Goal: Transaction & Acquisition: Purchase product/service

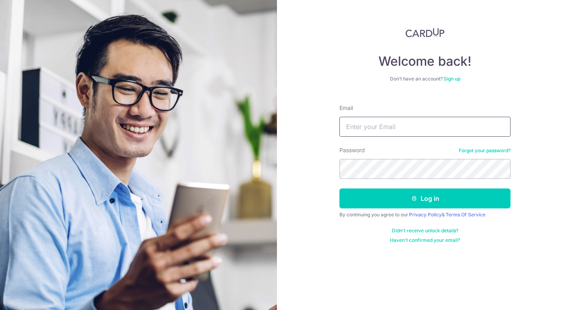
type input "Xunuo88@hotmail.com"
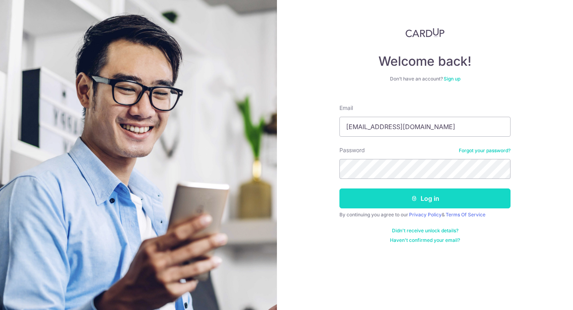
click at [441, 197] on button "Log in" at bounding box center [424, 198] width 171 height 20
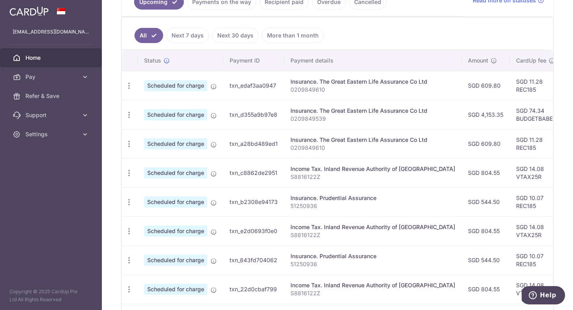
scroll to position [196, 0]
click at [128, 173] on icon "button" at bounding box center [129, 173] width 8 height 8
click at [148, 190] on span "Update payment" at bounding box center [171, 195] width 54 height 10
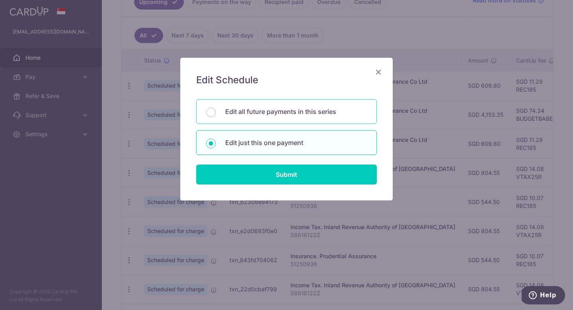
click at [216, 113] on div "Edit all future payments in this series" at bounding box center [286, 111] width 181 height 25
radio input "true"
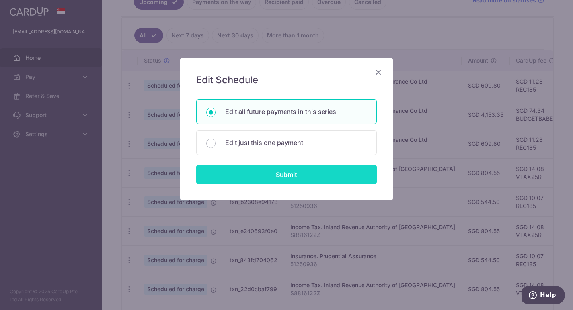
click at [243, 175] on input "Submit" at bounding box center [286, 174] width 181 height 20
radio input "true"
type input "804.55"
type input "S8816122Z"
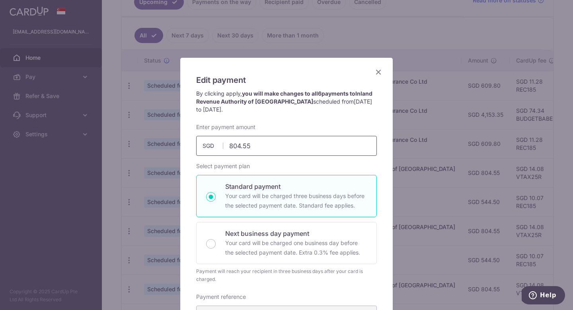
click at [260, 147] on input "804.55" at bounding box center [286, 146] width 181 height 20
type input "8"
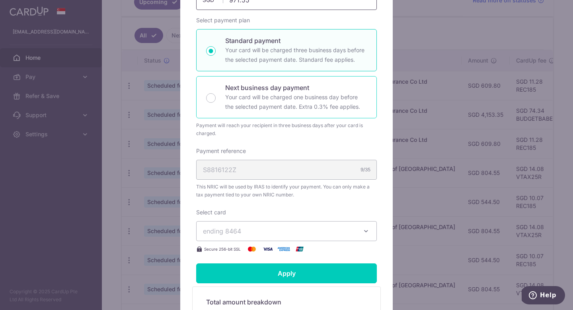
scroll to position [187, 0]
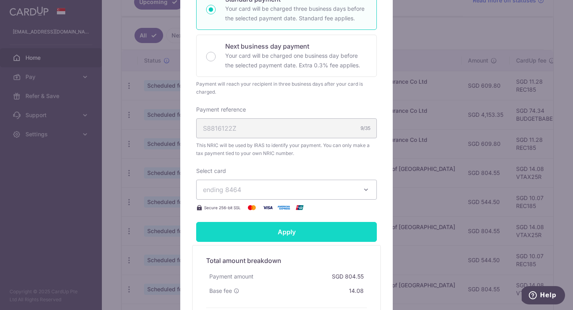
click at [270, 234] on form "By clicking apply, you will make changes to all 6 payments to Inland Revenue Au…" at bounding box center [286, 124] width 181 height 442
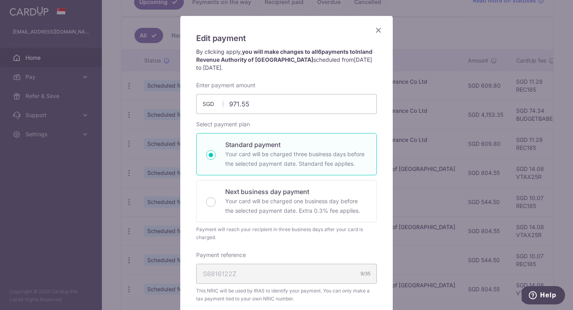
scroll to position [43, 0]
click at [379, 29] on icon "Close" at bounding box center [379, 29] width 10 height 10
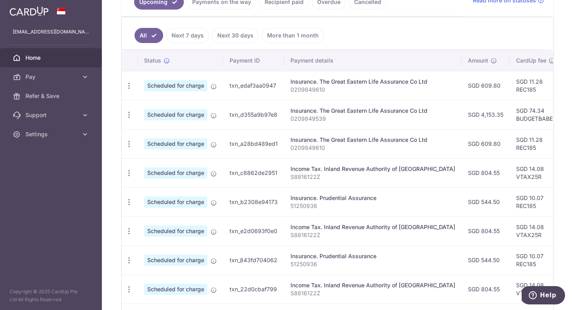
scroll to position [306, 0]
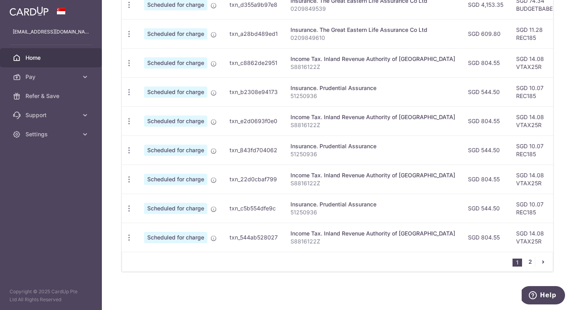
click at [530, 262] on link "2" at bounding box center [530, 262] width 10 height 10
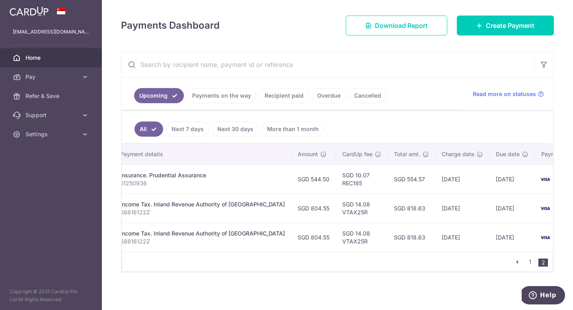
scroll to position [0, 0]
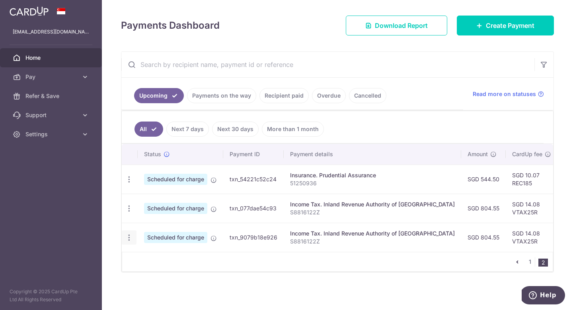
click at [127, 238] on icon "button" at bounding box center [129, 237] width 8 height 8
click at [143, 255] on link "Update payment" at bounding box center [163, 259] width 83 height 19
type input "804.55"
radio input "true"
type input "09/03/2026"
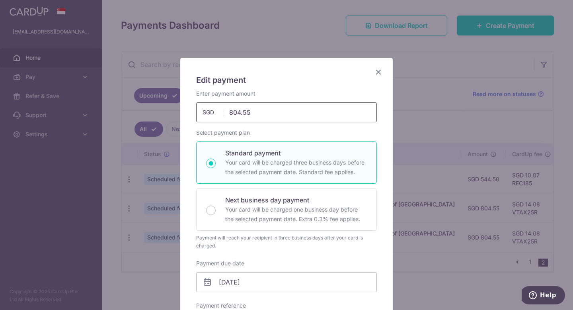
click at [253, 115] on input "804.55" at bounding box center [286, 112] width 181 height 20
type input "804.52"
click at [378, 71] on icon "Close" at bounding box center [379, 72] width 10 height 10
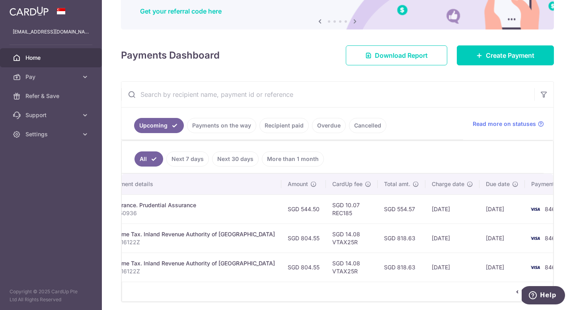
scroll to position [67, 0]
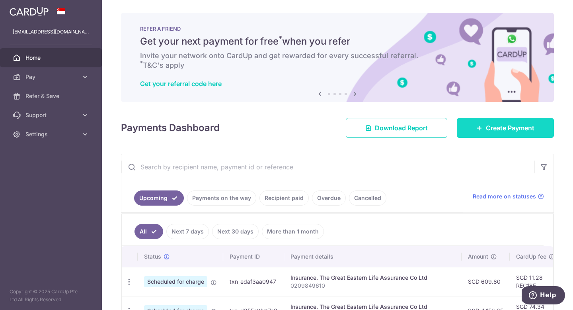
click at [484, 128] on link "Create Payment" at bounding box center [505, 128] width 97 height 20
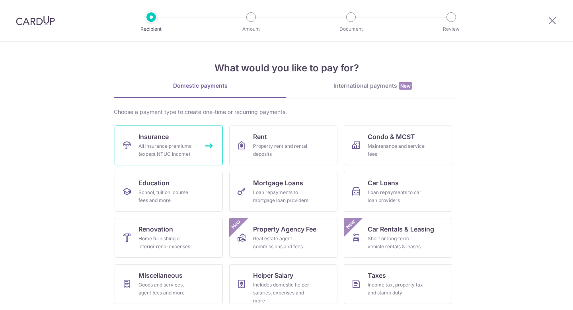
click at [197, 152] on link "Insurance All insurance premiums (except NTUC Income)" at bounding box center [169, 145] width 108 height 40
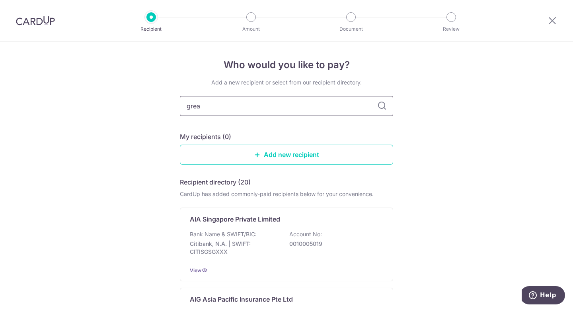
type input "great"
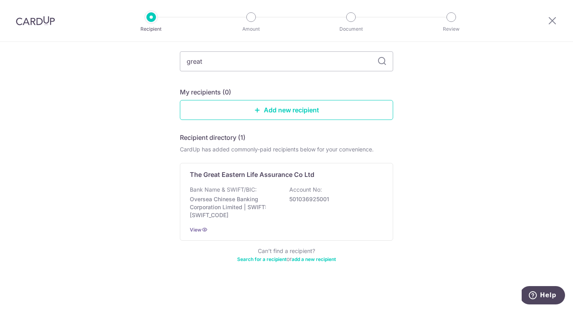
scroll to position [44, 0]
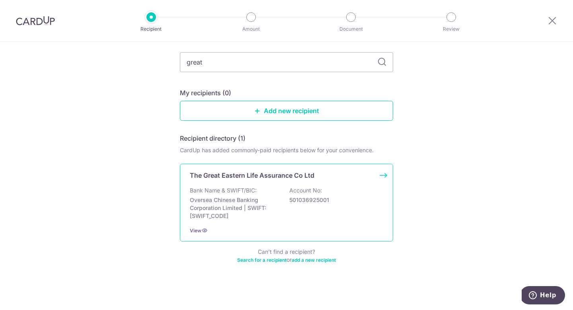
click at [234, 205] on p "Oversea Chinese Banking Corporation Limited | SWIFT: [SWIFT_CODE]" at bounding box center [234, 208] width 89 height 24
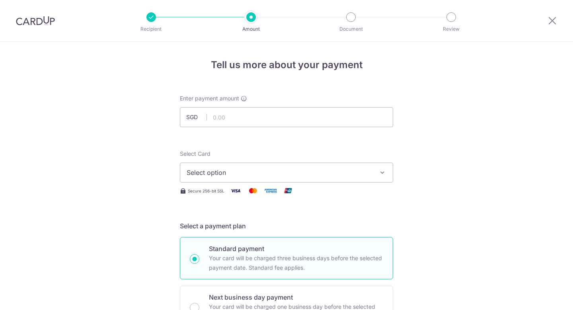
scroll to position [33, 0]
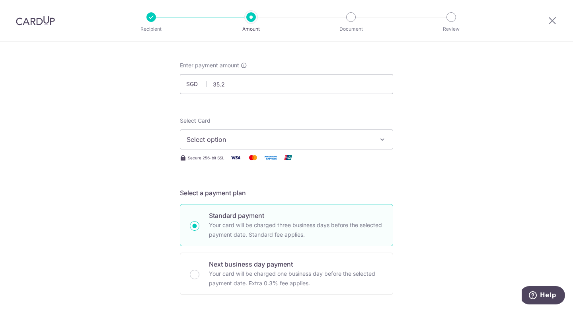
type input "35.23"
click button "Add Card" at bounding box center [0, 0] width 0 height 0
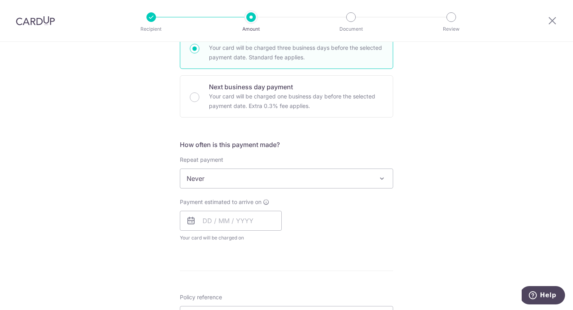
scroll to position [210, 0]
click at [216, 176] on span "Never" at bounding box center [286, 178] width 212 height 19
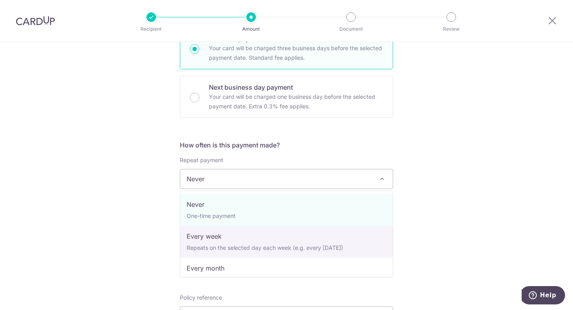
select select "2"
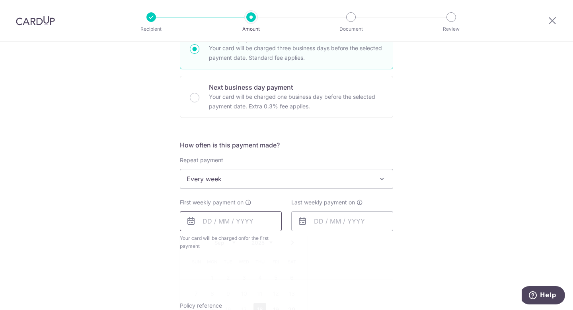
click at [208, 220] on input "text" at bounding box center [231, 221] width 102 height 20
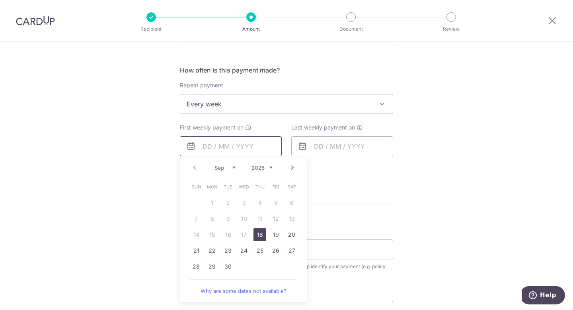
scroll to position [283, 0]
click at [333, 198] on form "Enter payment amount SGD 35.23 35.23 Select Card Select option Add credit card …" at bounding box center [286, 130] width 213 height 638
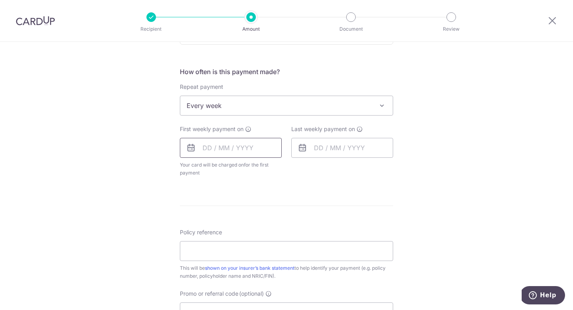
click at [204, 150] on input "text" at bounding box center [231, 148] width 102 height 20
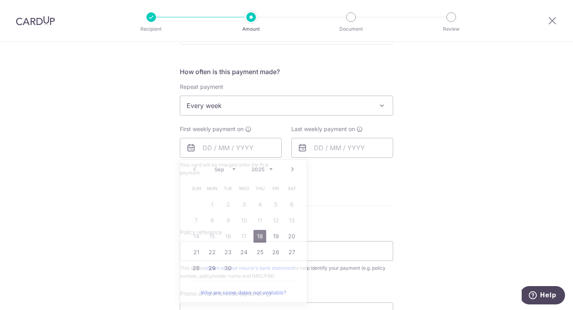
click at [386, 218] on form "Enter payment amount SGD 35.23 35.23 Select Card Select option Add credit card …" at bounding box center [286, 130] width 213 height 638
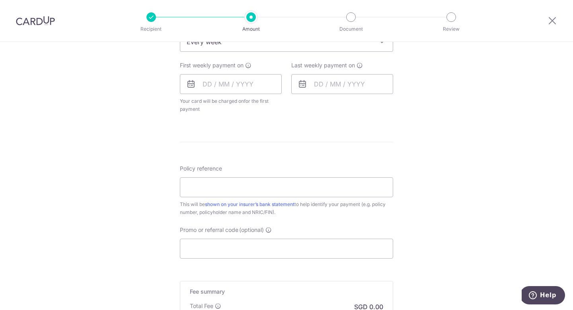
scroll to position [346, 0]
click at [206, 83] on input "text" at bounding box center [231, 84] width 102 height 20
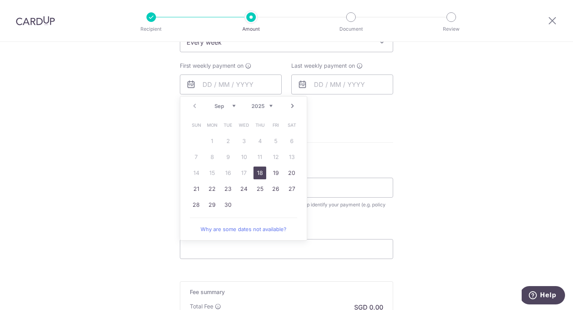
click at [264, 170] on link "18" at bounding box center [259, 172] width 13 height 13
type input "18/09/2025"
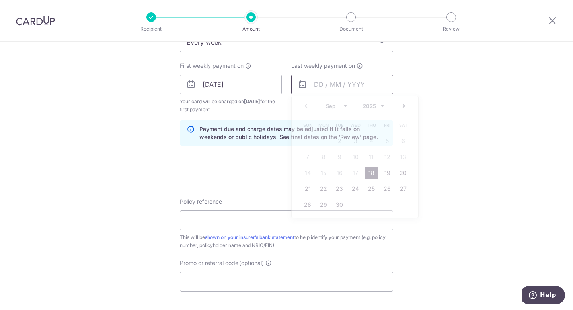
click at [318, 83] on input "text" at bounding box center [342, 84] width 102 height 20
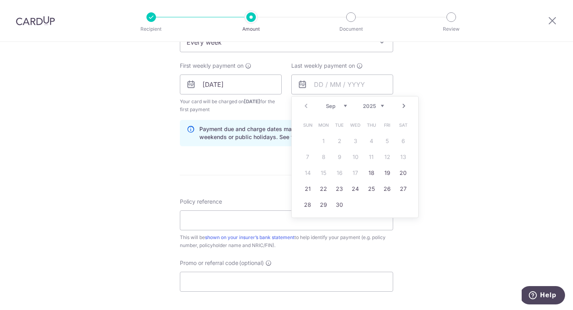
click at [401, 108] on link "Next" at bounding box center [404, 106] width 10 height 10
click at [375, 156] on link "9" at bounding box center [371, 156] width 13 height 13
type input "09/10/2025"
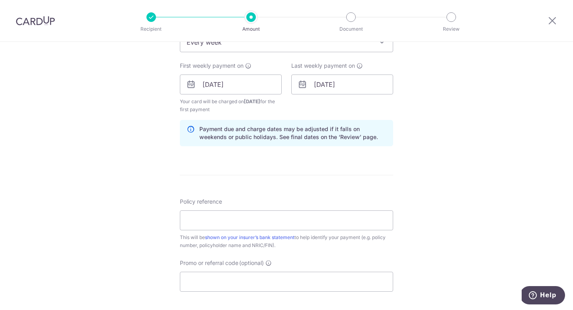
click at [417, 156] on div "Tell us more about your payment Enter payment amount SGD 35.23 35.23 Select Car…" at bounding box center [286, 92] width 573 height 793
click at [287, 113] on div "Last weekly payment on 09/10/2025 Prev Next Sep Oct Nov Dec 2025 2026 2027 2028…" at bounding box center [342, 88] width 111 height 52
click at [315, 87] on input "09/10/2025" at bounding box center [342, 84] width 102 height 20
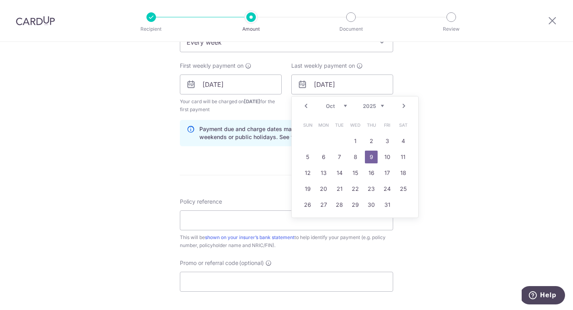
click at [306, 105] on link "Prev" at bounding box center [306, 106] width 10 height 10
click at [402, 108] on link "Next" at bounding box center [404, 106] width 10 height 10
click at [267, 177] on form "Enter payment amount SGD 35.23 35.23 Select Card Select option Add credit card …" at bounding box center [286, 99] width 213 height 703
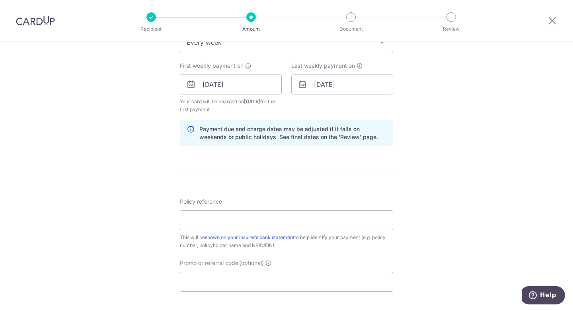
scroll to position [386, 0]
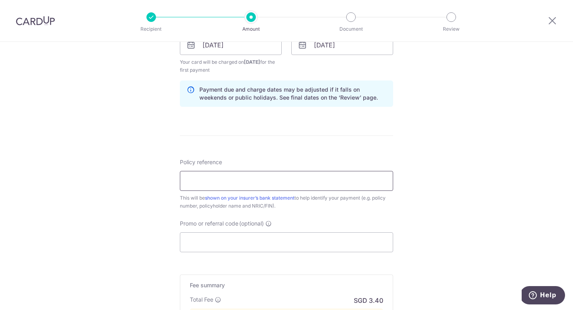
click at [248, 180] on input "Policy reference" at bounding box center [286, 181] width 213 height 20
click at [199, 152] on form "Enter payment amount SGD 35.23 35.23 Select Card Select option Add credit card …" at bounding box center [286, 60] width 213 height 703
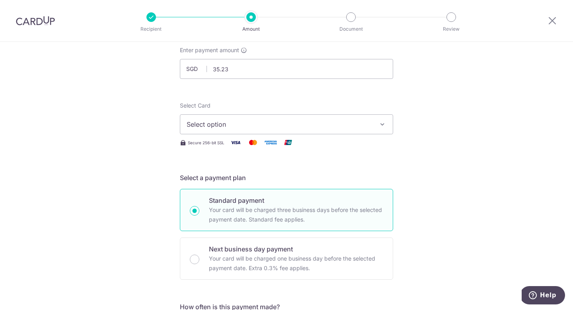
scroll to position [0, 0]
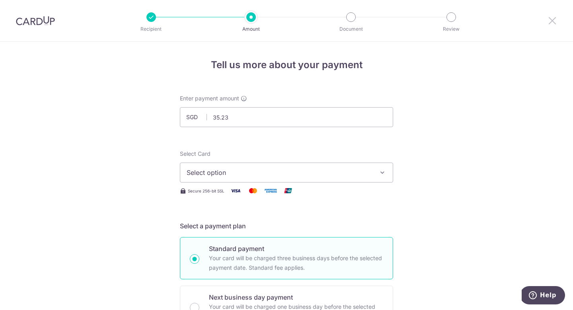
click at [554, 21] on icon at bounding box center [553, 21] width 10 height 10
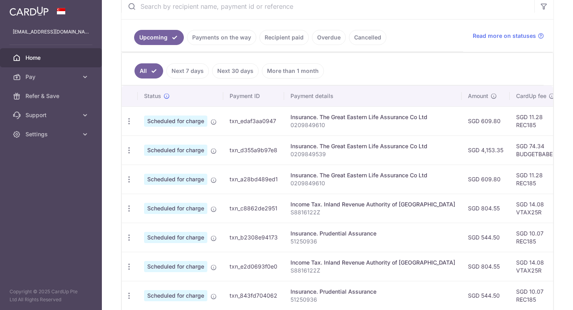
scroll to position [145, 0]
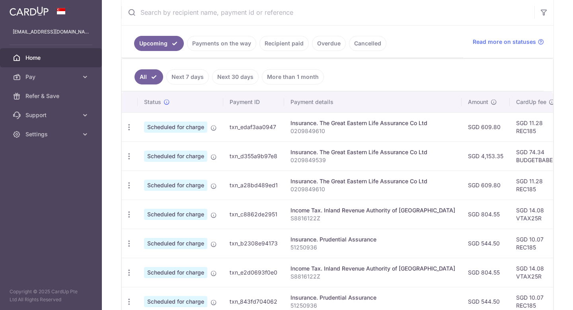
click at [271, 43] on link "Recipient paid" at bounding box center [283, 43] width 49 height 15
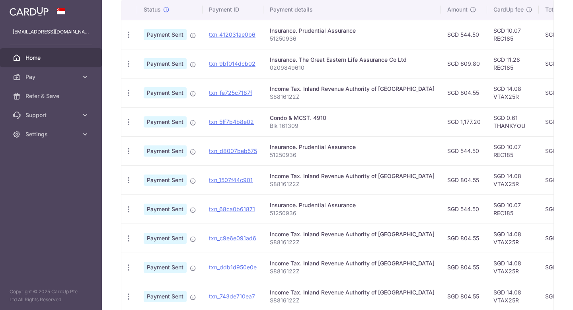
scroll to position [203, 0]
click at [128, 65] on icon "button" at bounding box center [129, 64] width 8 height 8
click at [169, 64] on span "Payment Sent" at bounding box center [165, 63] width 43 height 11
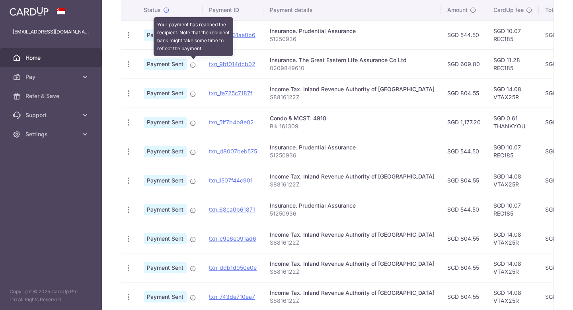
click at [193, 64] on icon at bounding box center [193, 65] width 6 height 6
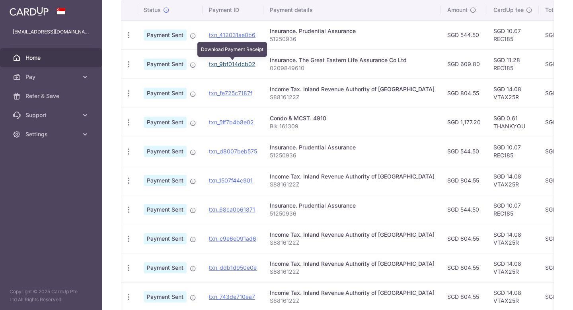
click at [227, 64] on link "txn_9bf014dcb02" at bounding box center [232, 63] width 47 height 7
click at [306, 67] on p "0209849610" at bounding box center [352, 68] width 165 height 8
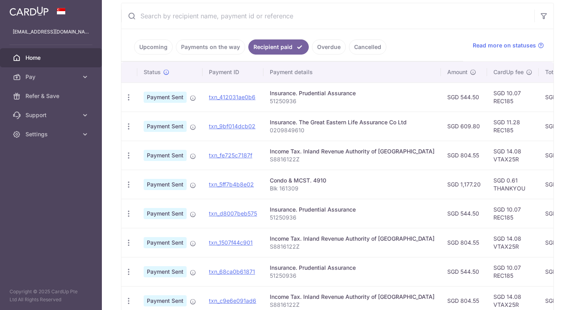
scroll to position [139, 0]
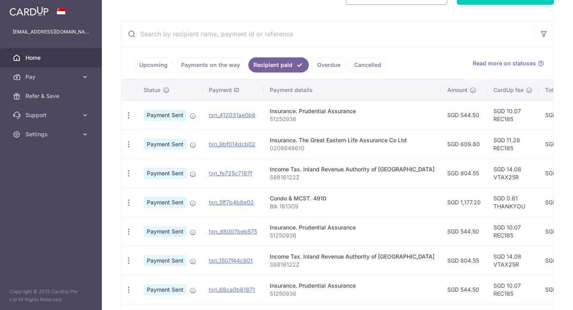
click at [206, 67] on link "Payments on the way" at bounding box center [210, 64] width 69 height 15
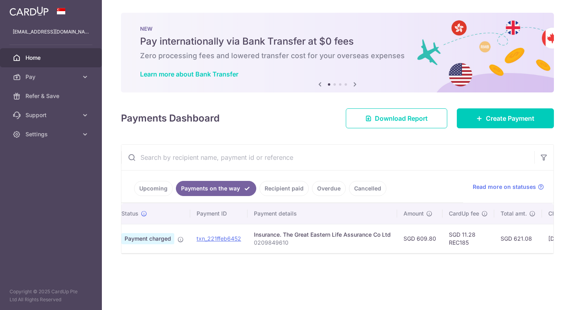
scroll to position [0, 23]
click at [158, 187] on link "Upcoming" at bounding box center [153, 188] width 39 height 15
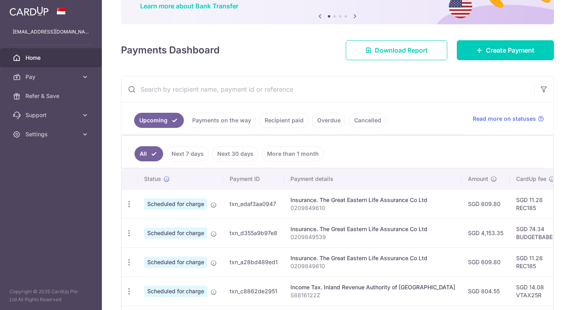
scroll to position [64, 0]
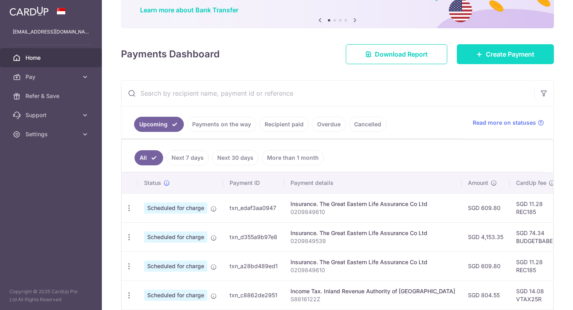
click at [484, 53] on link "Create Payment" at bounding box center [505, 54] width 97 height 20
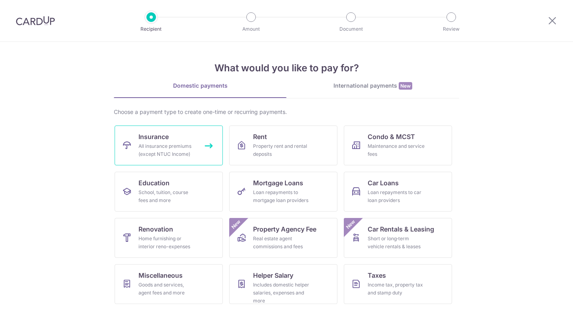
click at [156, 143] on div "All insurance premiums (except NTUC Income)" at bounding box center [166, 150] width 57 height 16
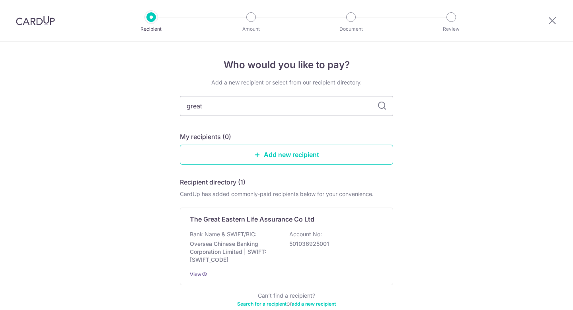
click at [230, 228] on div "The Great Eastern Life Assurance Co Ltd Bank Name & SWIFT/BIC: Oversea Chinese …" at bounding box center [286, 246] width 213 height 78
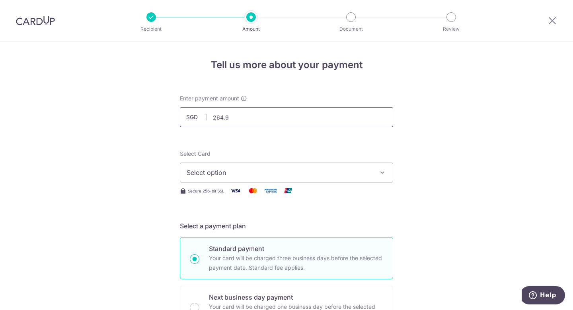
type input "264.96"
click at [328, 175] on span "Select option" at bounding box center [279, 173] width 185 height 10
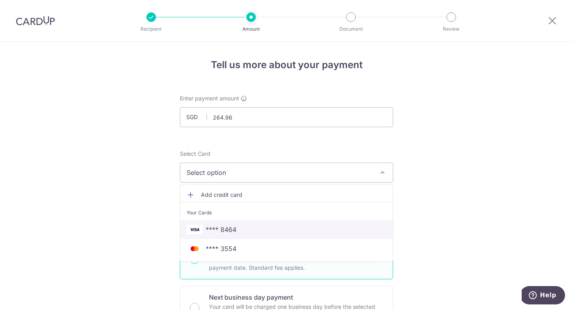
click at [259, 224] on link "**** 8464" at bounding box center [286, 229] width 212 height 19
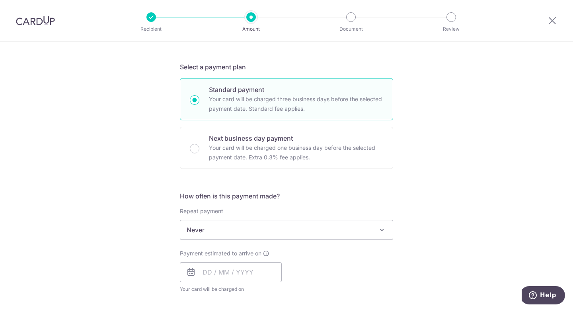
scroll to position [177, 0]
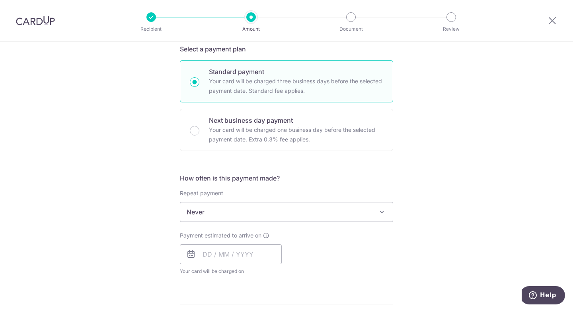
click at [233, 210] on span "Never" at bounding box center [286, 211] width 212 height 19
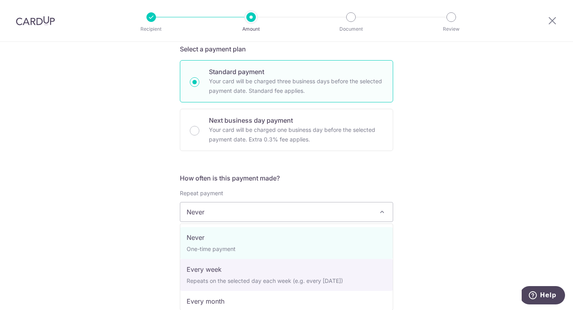
select select "2"
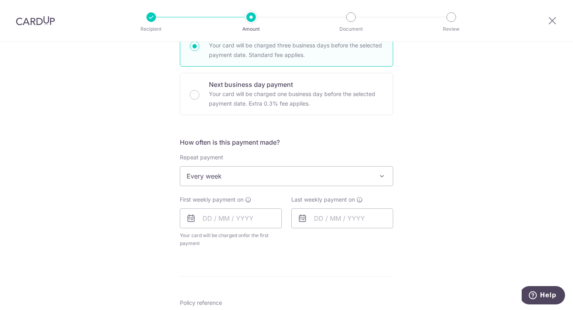
scroll to position [213, 0]
click at [207, 220] on input "text" at bounding box center [231, 217] width 102 height 20
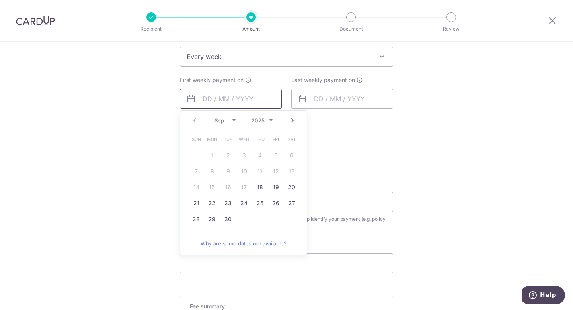
scroll to position [334, 0]
click at [258, 185] on link "18" at bounding box center [259, 184] width 13 height 13
type input "18/09/2025"
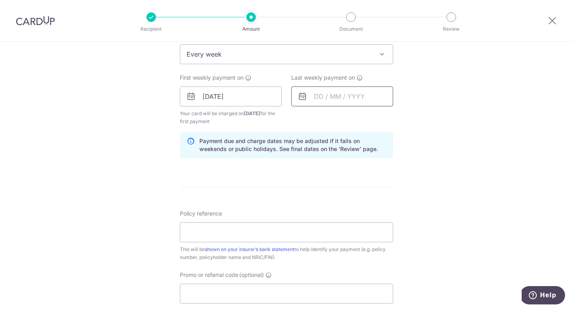
click at [316, 95] on input "text" at bounding box center [342, 96] width 102 height 20
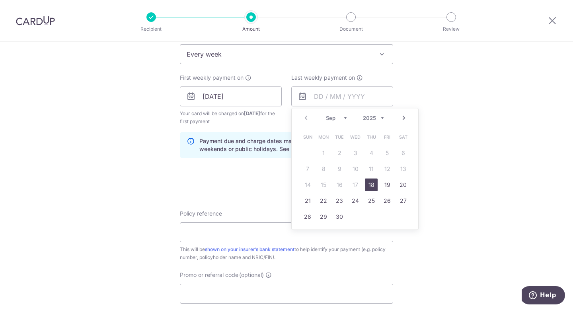
click at [404, 117] on link "Next" at bounding box center [404, 118] width 10 height 10
click at [386, 170] on link "10" at bounding box center [387, 168] width 13 height 13
type input "10/10/2025"
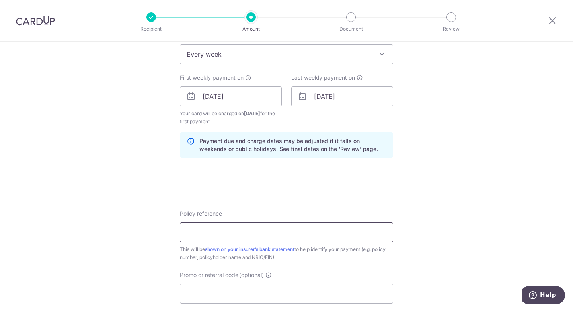
click at [223, 234] on input "Policy reference" at bounding box center [286, 232] width 213 height 20
paste input "0209852611"
type input "0209852611"
click at [255, 257] on div "This will be shown on your insurer’s bank statement to help identify your payme…" at bounding box center [286, 253] width 213 height 16
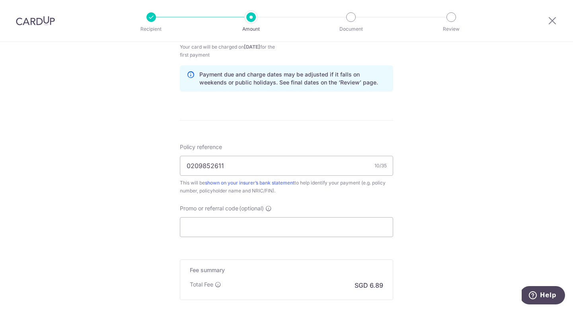
scroll to position [402, 0]
click at [243, 227] on input "Promo or referral code (optional)" at bounding box center [286, 226] width 213 height 20
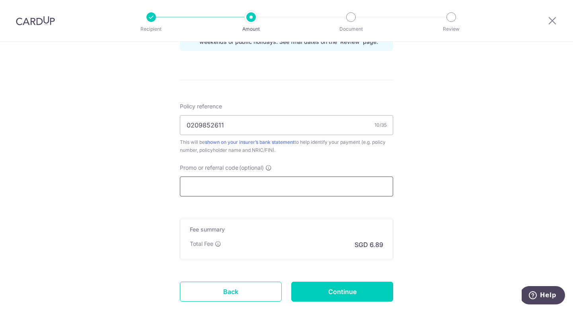
scroll to position [441, 0]
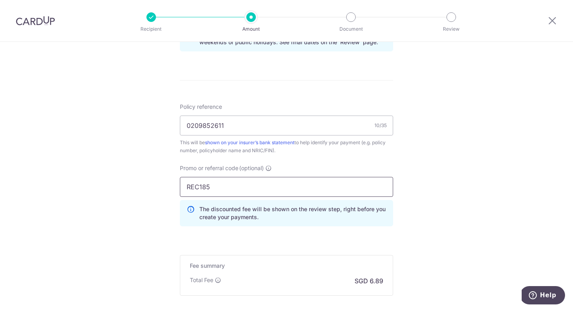
type input "REC185"
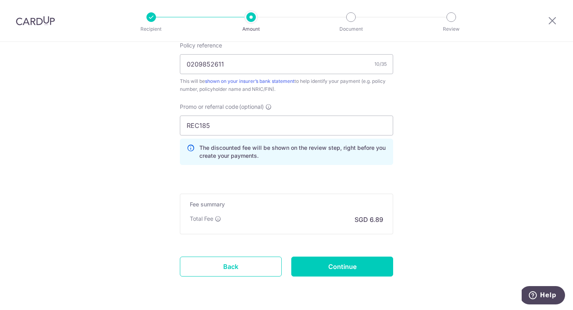
scroll to position [528, 0]
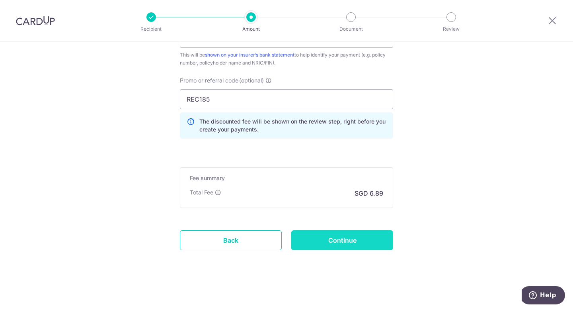
click at [355, 239] on input "Continue" at bounding box center [342, 240] width 102 height 20
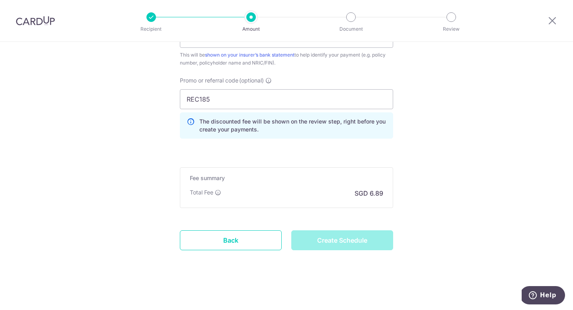
type input "Create Schedule"
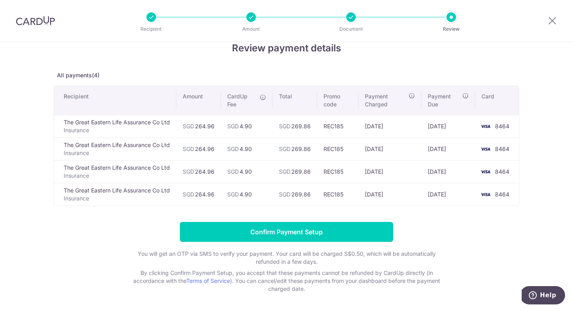
scroll to position [16, 0]
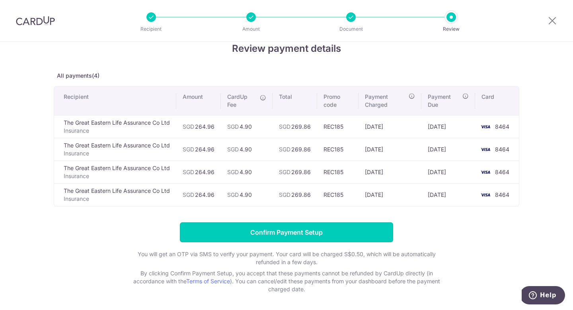
click at [342, 230] on input "Confirm Payment Setup" at bounding box center [286, 232] width 213 height 20
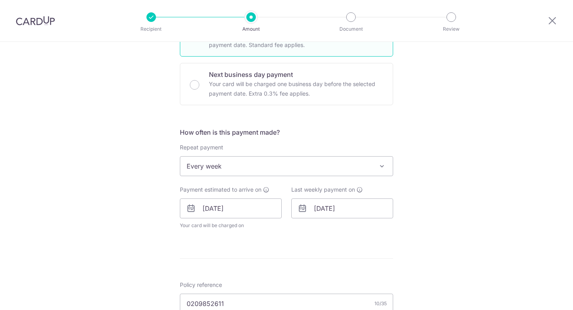
scroll to position [284, 0]
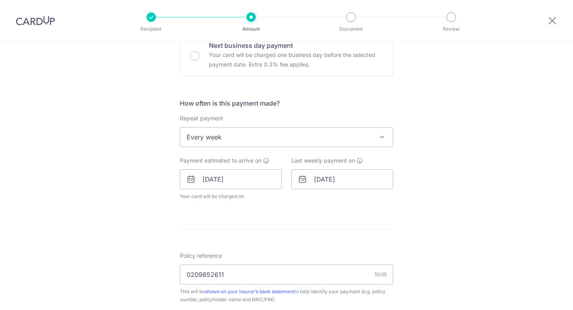
click at [223, 142] on span "Every week" at bounding box center [286, 136] width 212 height 19
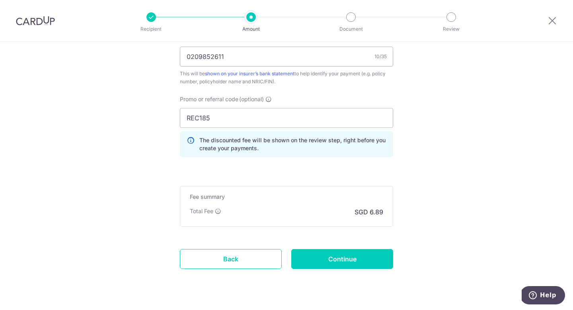
scroll to position [511, 0]
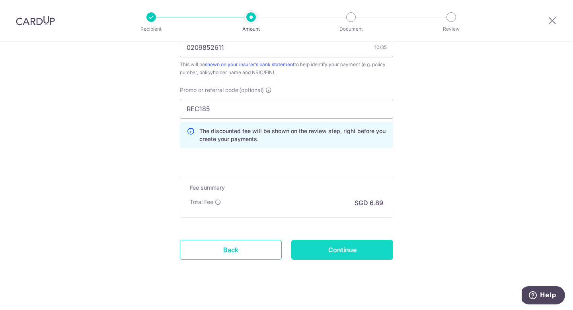
click at [347, 245] on input "Continue" at bounding box center [342, 250] width 102 height 20
type input "Update Schedule"
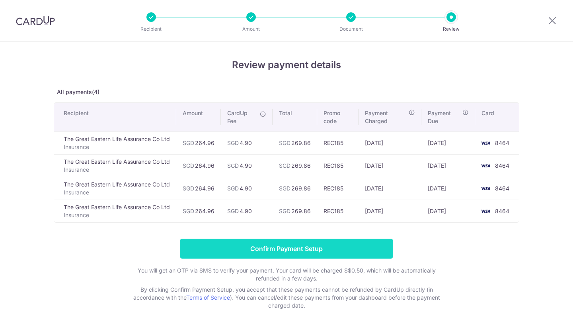
click at [300, 252] on input "Confirm Payment Setup" at bounding box center [286, 248] width 213 height 20
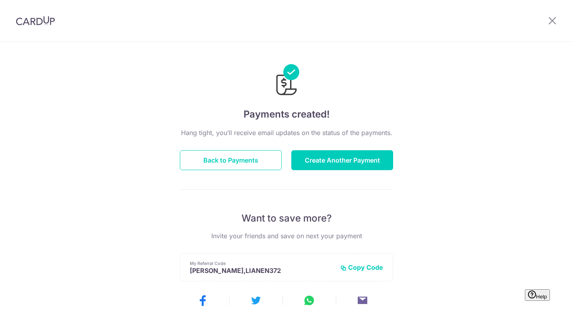
scroll to position [39, 0]
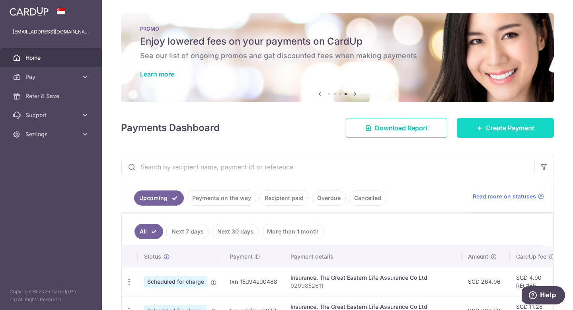
click at [489, 132] on span "Create Payment" at bounding box center [510, 128] width 49 height 10
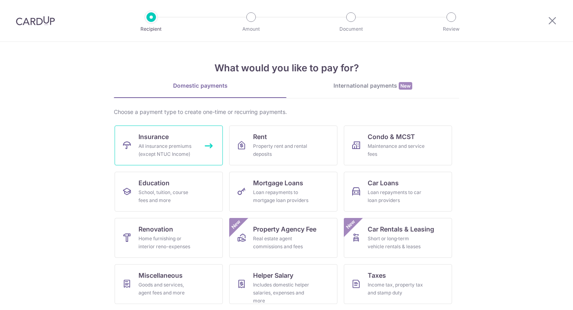
click at [183, 144] on div "All insurance premiums (except NTUC Income)" at bounding box center [166, 150] width 57 height 16
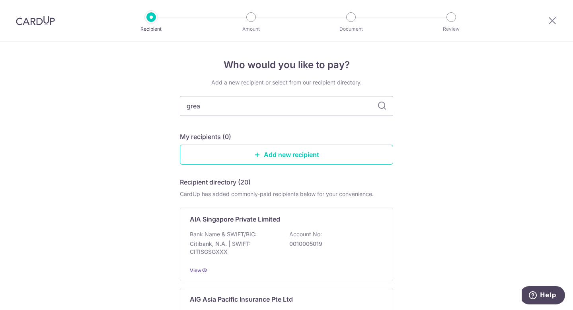
type input "great"
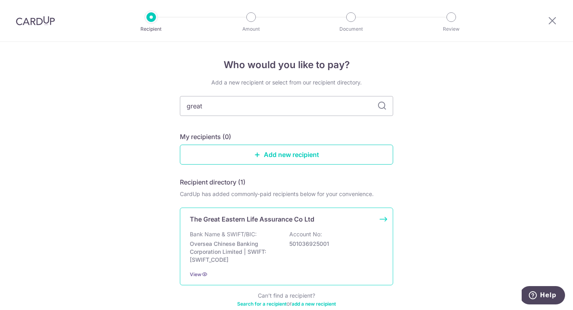
click at [216, 232] on p "Bank Name & SWIFT/BIC:" at bounding box center [223, 234] width 67 height 8
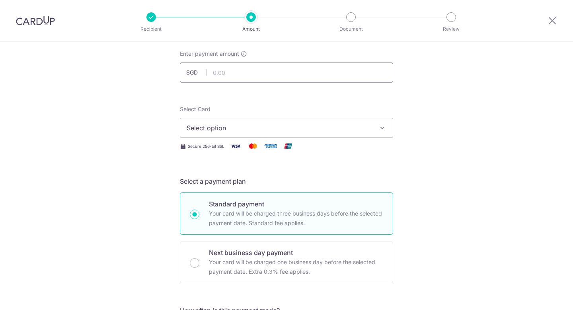
click at [231, 77] on input "text" at bounding box center [286, 72] width 213 height 20
type input "5"
type input "35.23"
click at [255, 110] on div "Select Card Select option Add credit card Your Cards **** 8464 **** 3554" at bounding box center [286, 121] width 213 height 33
click at [243, 129] on span "Select option" at bounding box center [279, 128] width 185 height 10
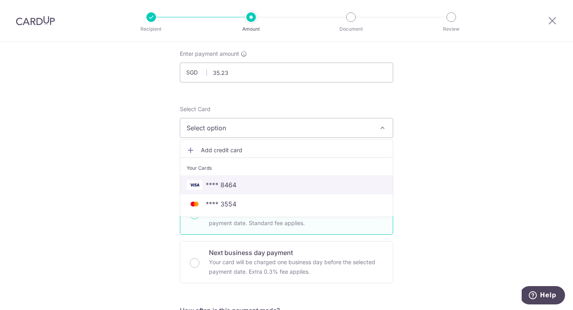
click at [236, 183] on span "**** 8464" at bounding box center [287, 185] width 200 height 10
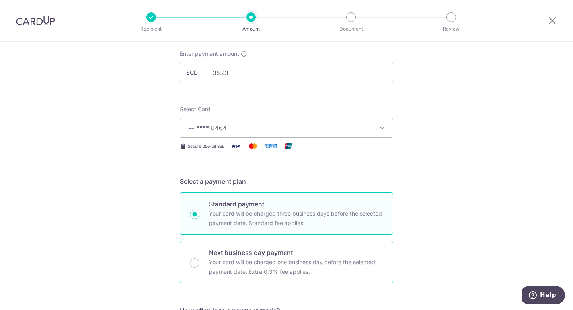
scroll to position [277, 0]
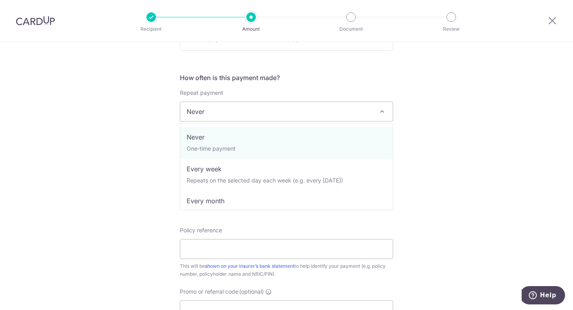
click at [234, 115] on span "Never" at bounding box center [286, 111] width 212 height 19
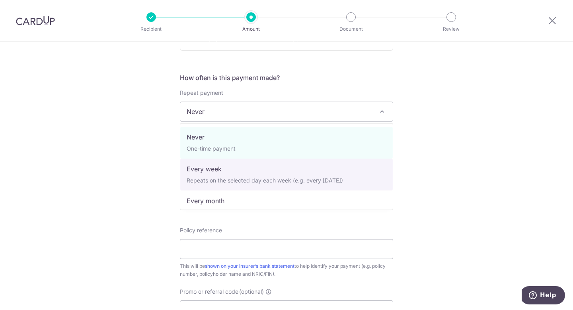
select select "2"
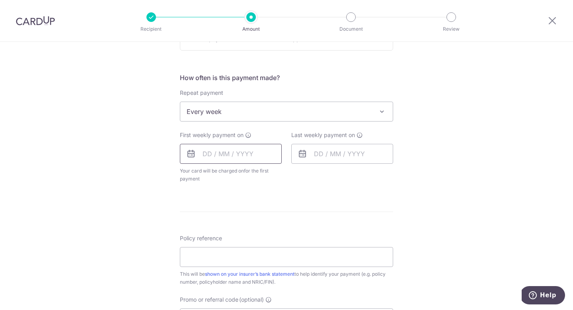
click at [207, 154] on input "text" at bounding box center [231, 154] width 102 height 20
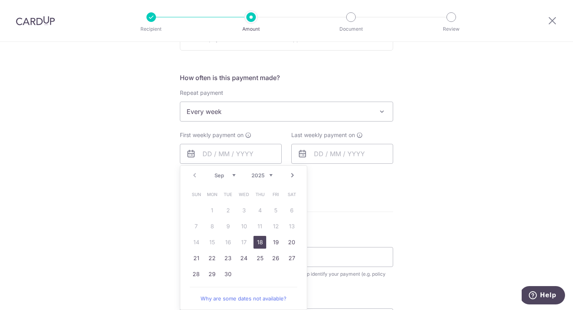
click at [260, 243] on link "18" at bounding box center [259, 242] width 13 height 13
type input "18/09/2025"
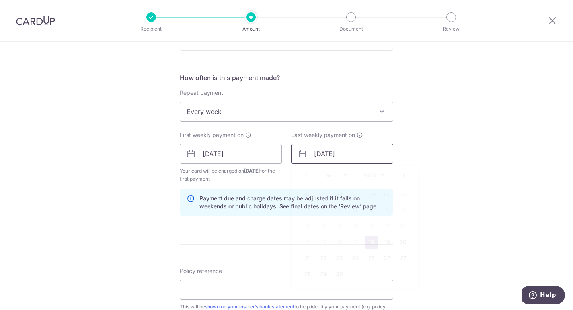
click at [332, 152] on input "18/09/2025" at bounding box center [342, 154] width 102 height 20
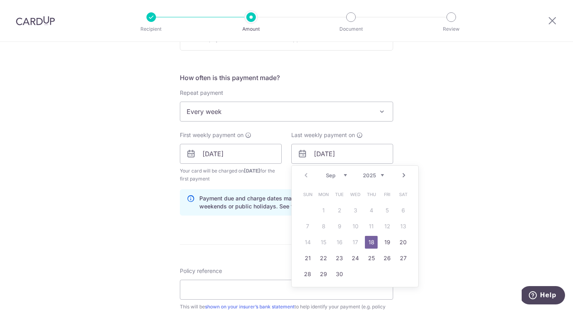
click at [405, 175] on link "Next" at bounding box center [404, 175] width 10 height 10
click at [387, 223] on link "10" at bounding box center [387, 226] width 13 height 13
type input "10/10/2025"
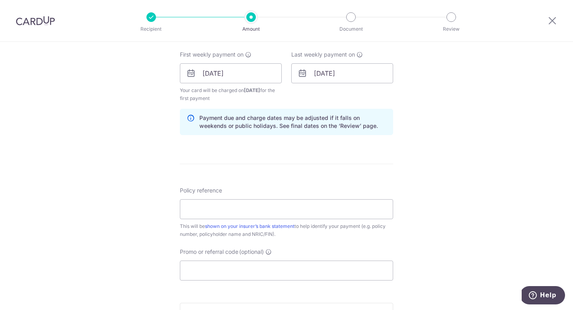
scroll to position [365, 0]
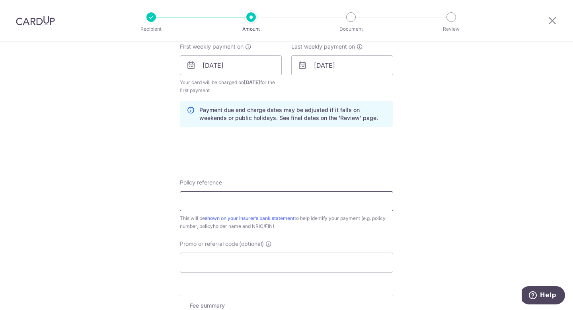
click at [230, 203] on input "Policy reference" at bounding box center [286, 201] width 213 height 20
paste input "0209852661"
type input "0209852661"
click at [241, 261] on input "Promo or referral code (optional)" at bounding box center [286, 262] width 213 height 20
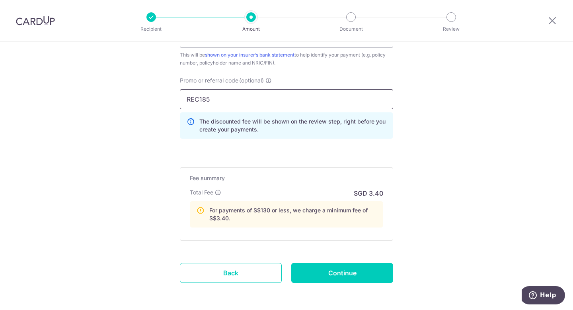
scroll to position [0, 0]
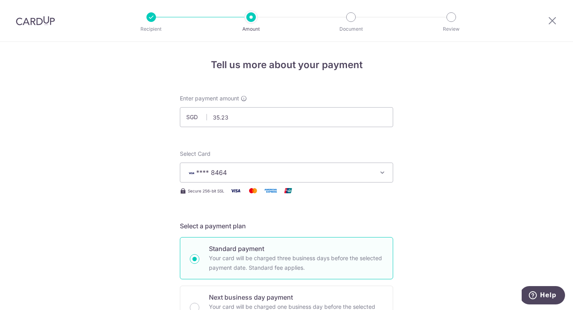
type input "REC185"
click at [41, 20] on img at bounding box center [35, 21] width 39 height 10
